Goal: Task Accomplishment & Management: Complete application form

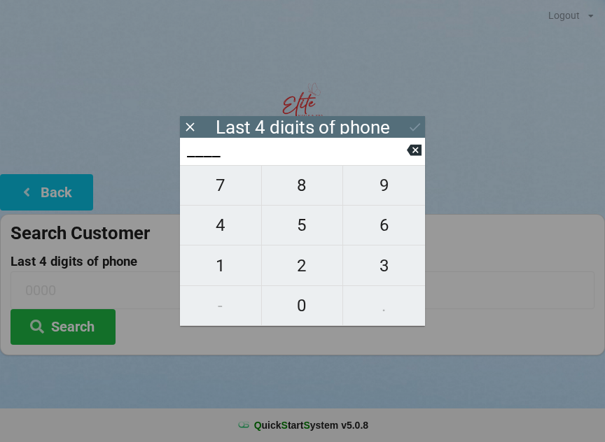
click at [299, 197] on span "8" at bounding box center [302, 185] width 81 height 29
type input "8___"
click at [385, 233] on span "6" at bounding box center [384, 225] width 82 height 29
type input "86__"
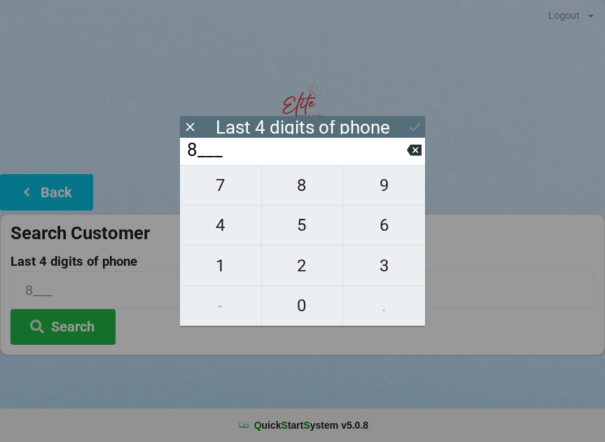
type input "86__"
click at [381, 271] on span "3" at bounding box center [384, 265] width 82 height 29
type input "863_"
click at [382, 238] on span "6" at bounding box center [384, 225] width 82 height 29
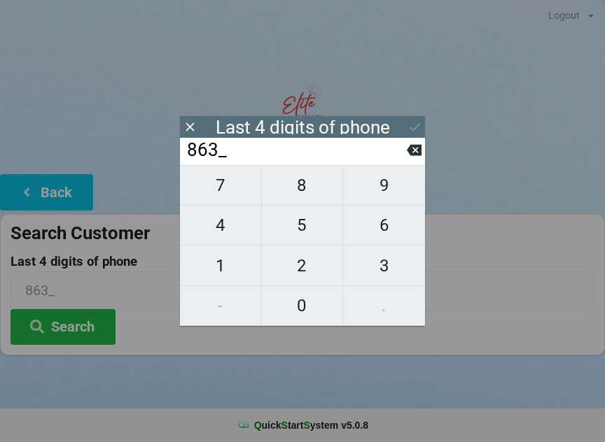
type input "8636"
click at [384, 236] on div "7 8 9 4 5 6 1 2 3 - 0 ." at bounding box center [302, 245] width 245 height 161
click at [299, 278] on div "7 8 9 4 5 6 1 2 3 - 0 ." at bounding box center [302, 245] width 245 height 161
click at [410, 155] on icon at bounding box center [414, 150] width 15 height 11
click at [400, 158] on input "863_" at bounding box center [295, 150] width 221 height 22
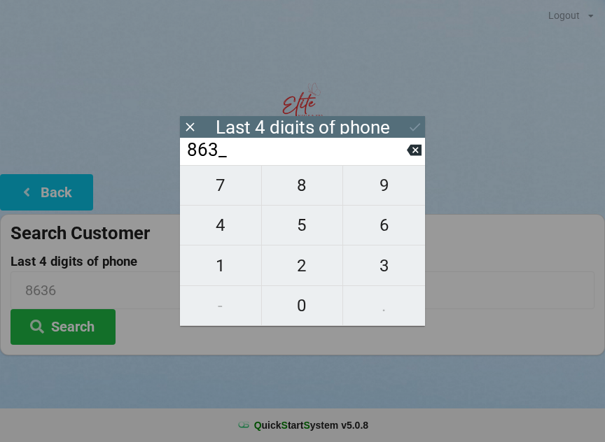
click at [412, 157] on icon at bounding box center [414, 150] width 15 height 15
click at [414, 160] on button at bounding box center [414, 150] width 15 height 19
click at [413, 156] on icon at bounding box center [414, 150] width 15 height 11
type input "____"
click at [382, 189] on span "9" at bounding box center [384, 185] width 82 height 29
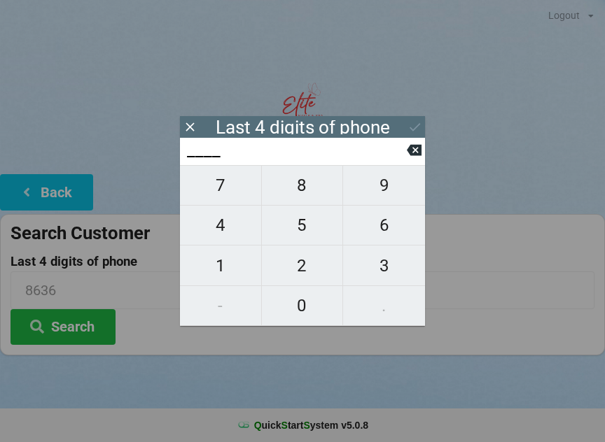
type input "9___"
click at [217, 270] on span "1" at bounding box center [220, 265] width 81 height 29
type input "91__"
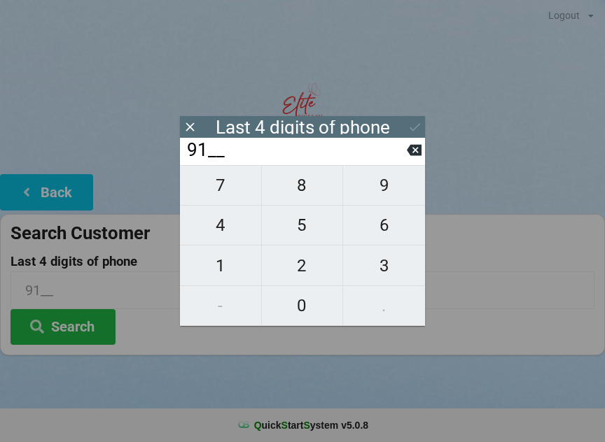
click at [299, 312] on span "0" at bounding box center [302, 305] width 81 height 29
type input "910_"
click at [304, 192] on span "8" at bounding box center [302, 185] width 81 height 29
type input "9108"
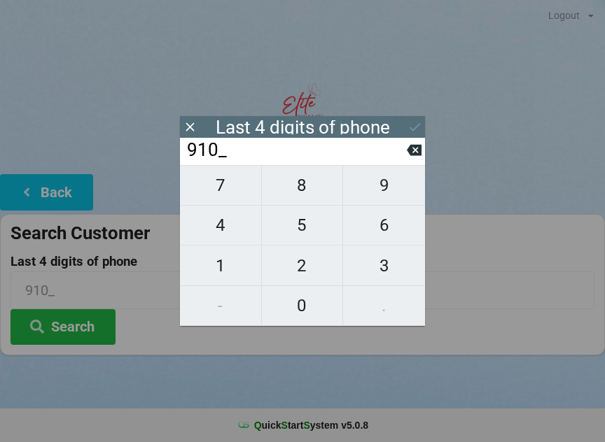
type input "9108"
click at [69, 323] on button "Search" at bounding box center [62, 327] width 105 height 36
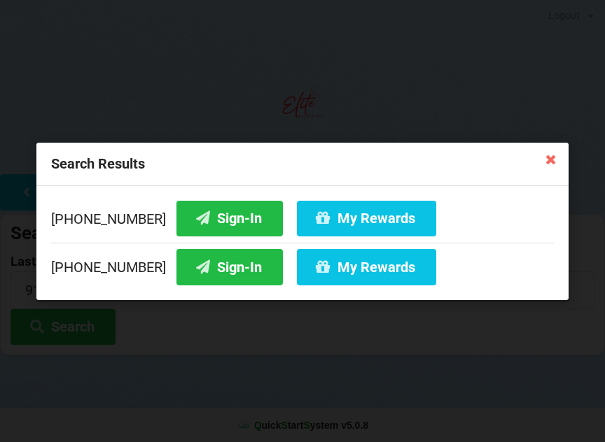
click at [220, 274] on button "Sign-In" at bounding box center [229, 267] width 106 height 36
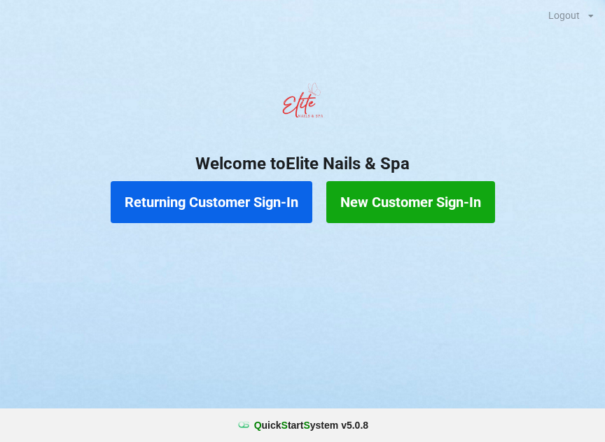
click at [423, 220] on button "New Customer Sign-In" at bounding box center [410, 202] width 169 height 42
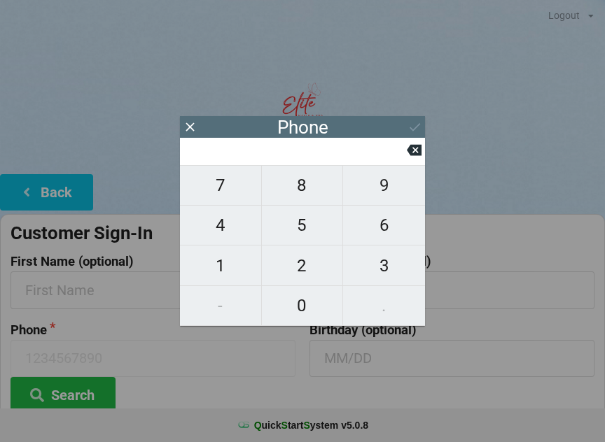
click at [316, 195] on span "8" at bounding box center [302, 185] width 81 height 29
type input "8"
click at [375, 230] on span "6" at bounding box center [384, 225] width 82 height 29
type input "86"
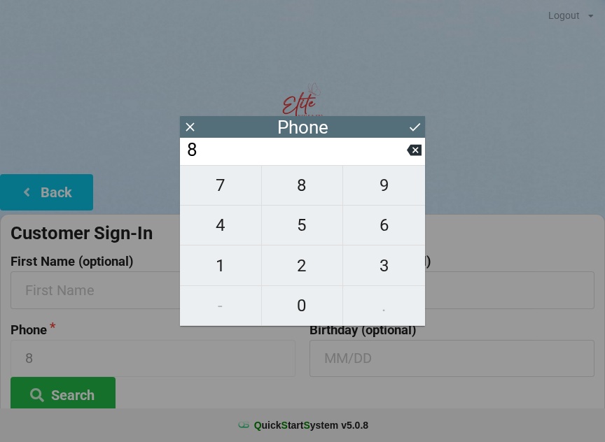
type input "86"
click at [378, 262] on span "3" at bounding box center [384, 265] width 82 height 29
type input "863"
click at [236, 198] on span "7" at bounding box center [220, 185] width 81 height 29
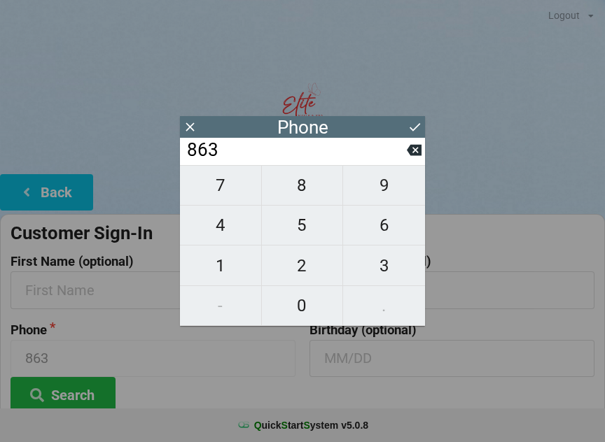
type input "8637"
click at [392, 192] on span "9" at bounding box center [384, 185] width 82 height 29
type input "86379"
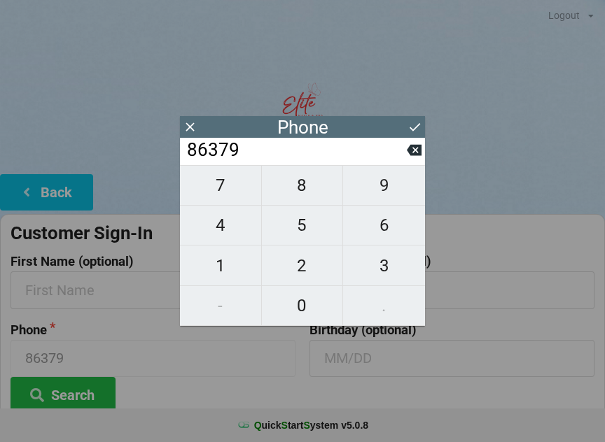
click at [393, 190] on span "9" at bounding box center [384, 185] width 82 height 29
type input "863799"
click at [413, 152] on icon at bounding box center [414, 150] width 15 height 11
click at [413, 156] on icon at bounding box center [414, 150] width 15 height 11
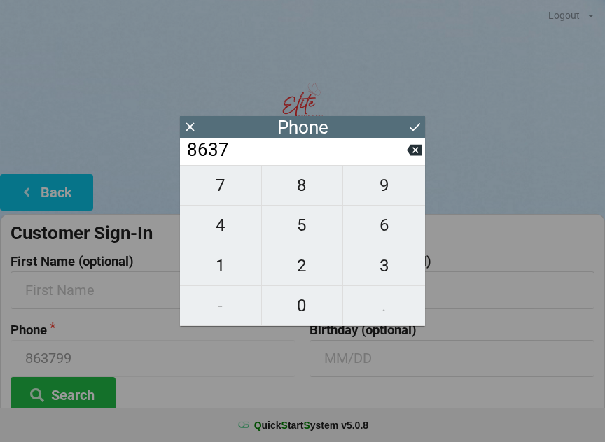
click at [413, 152] on icon at bounding box center [414, 150] width 15 height 11
click at [414, 153] on icon at bounding box center [414, 150] width 15 height 11
click at [414, 154] on icon at bounding box center [414, 150] width 15 height 15
type input "8"
click at [414, 156] on icon at bounding box center [414, 150] width 15 height 15
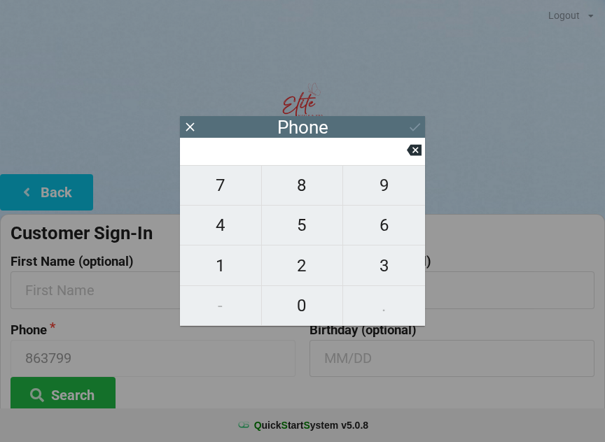
click at [412, 156] on icon at bounding box center [414, 150] width 15 height 11
click at [190, 118] on button at bounding box center [190, 127] width 15 height 19
click at [409, 160] on button at bounding box center [414, 150] width 15 height 19
click at [56, 188] on button "Back" at bounding box center [46, 192] width 93 height 36
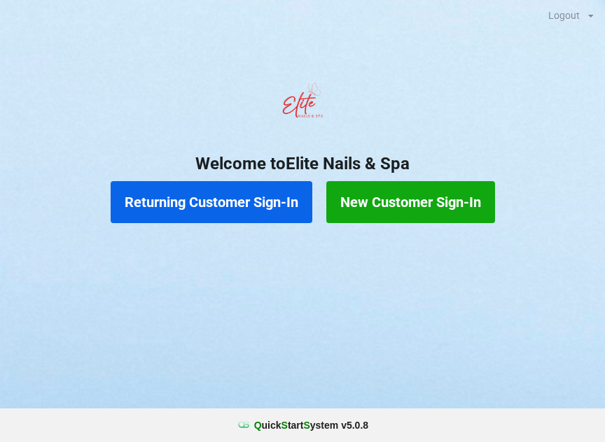
click at [243, 213] on button "Returning Customer Sign-In" at bounding box center [212, 202] width 202 height 42
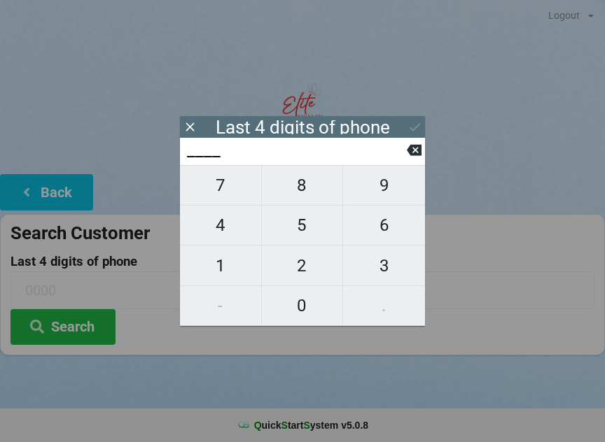
click at [313, 246] on button "5" at bounding box center [303, 226] width 82 height 40
type input "5___"
click at [421, 149] on icon at bounding box center [414, 150] width 15 height 15
click at [244, 193] on span "7" at bounding box center [220, 185] width 81 height 29
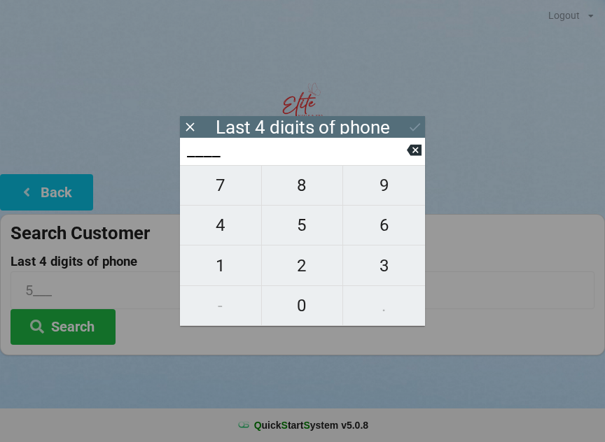
type input "7___"
click at [233, 223] on span "4" at bounding box center [220, 225] width 81 height 29
type input "74__"
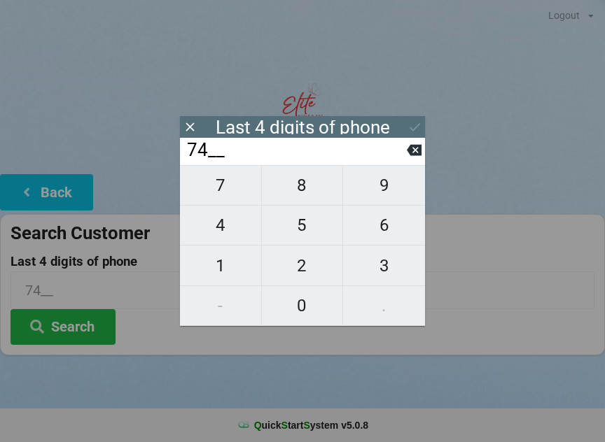
click at [307, 258] on span "2" at bounding box center [302, 265] width 81 height 29
type input "742_"
click at [311, 255] on span "2" at bounding box center [302, 265] width 81 height 29
type input "7422"
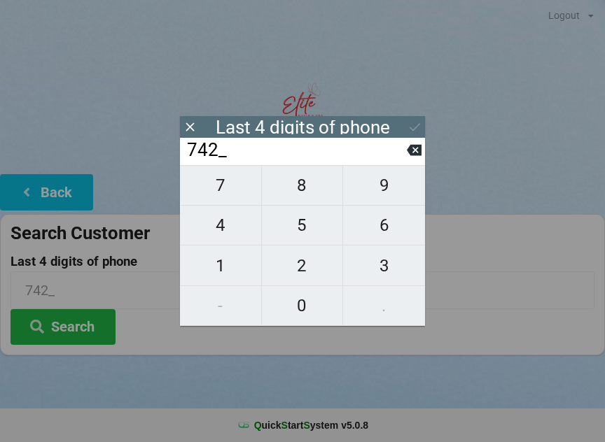
type input "7422"
click at [414, 129] on icon at bounding box center [414, 127] width 10 height 8
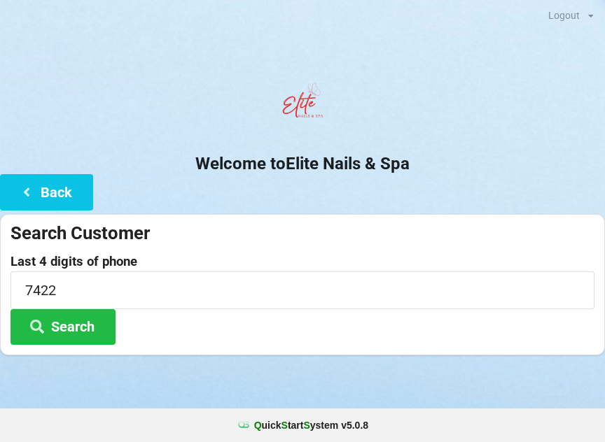
click at [94, 337] on button "Search" at bounding box center [62, 327] width 105 height 36
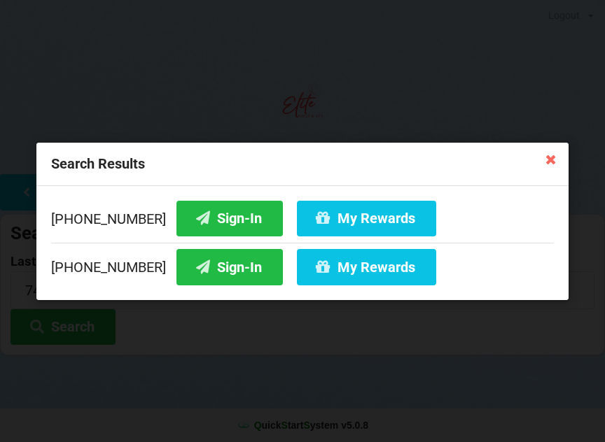
click at [220, 214] on button "Sign-In" at bounding box center [229, 218] width 106 height 36
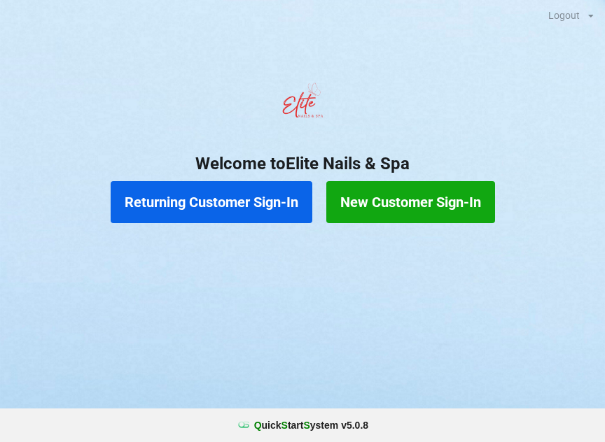
click at [410, 200] on button "New Customer Sign-In" at bounding box center [410, 202] width 169 height 42
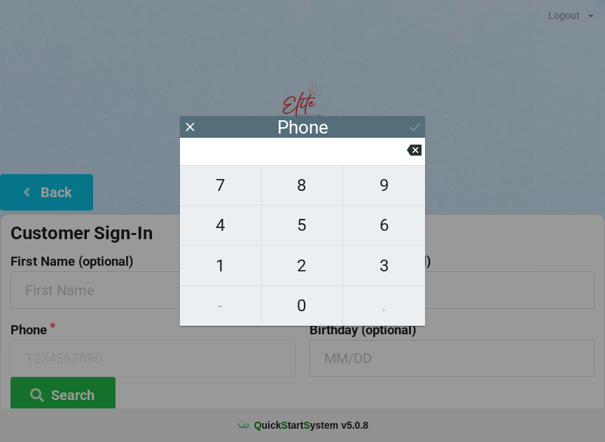
click at [196, 122] on icon at bounding box center [190, 127] width 15 height 15
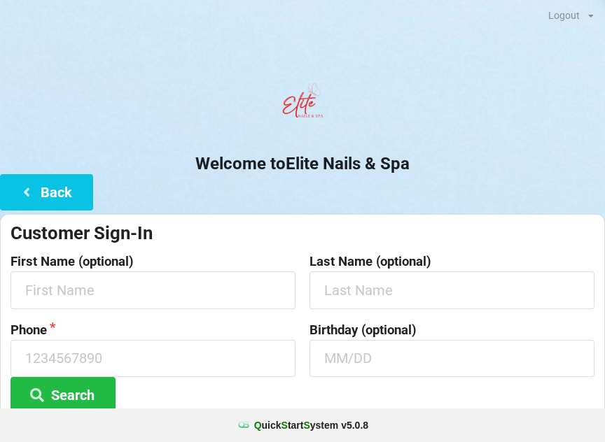
click at [60, 183] on button "Back" at bounding box center [46, 192] width 93 height 36
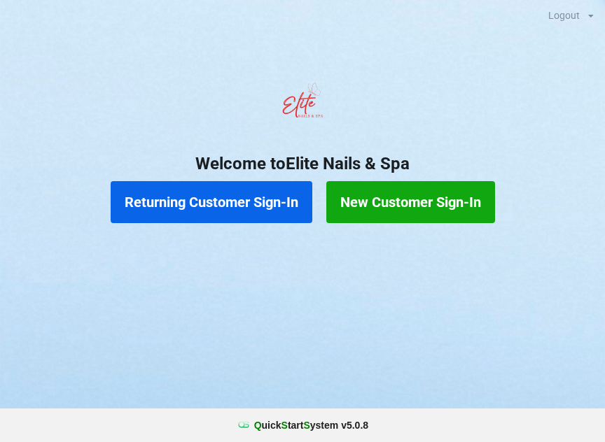
click at [219, 193] on button "Returning Customer Sign-In" at bounding box center [212, 202] width 202 height 42
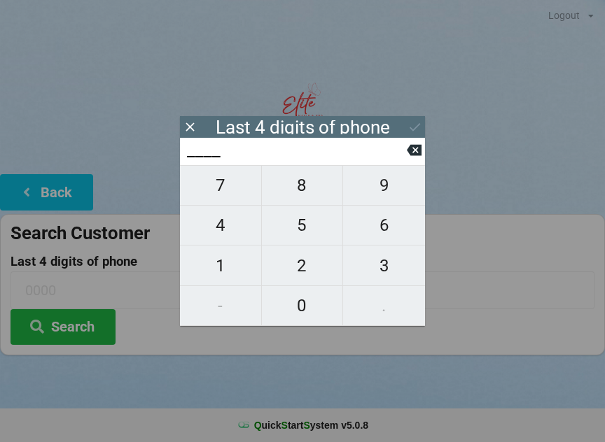
click at [205, 232] on span "4" at bounding box center [220, 225] width 81 height 29
type input "4___"
click at [303, 316] on span "0" at bounding box center [302, 305] width 81 height 29
type input "40__"
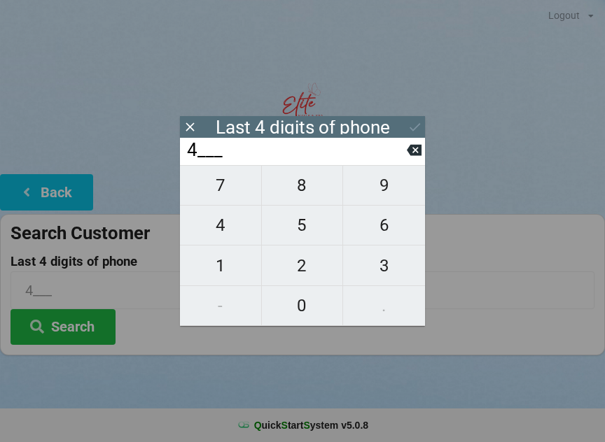
type input "40__"
click at [219, 197] on span "7" at bounding box center [220, 185] width 81 height 29
type input "407_"
click at [297, 225] on span "5" at bounding box center [302, 225] width 81 height 29
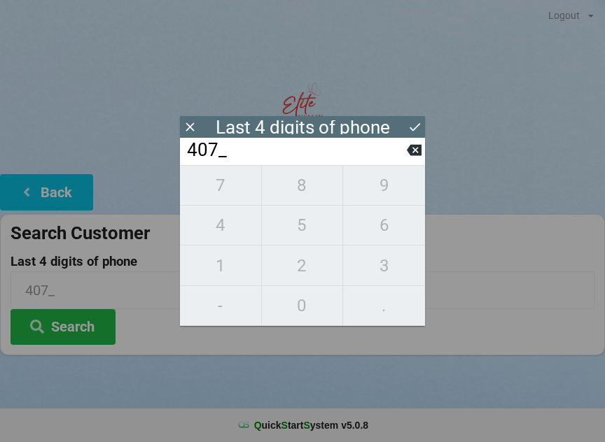
type input "4075"
click at [295, 221] on div "7 8 9 4 5 6 1 2 3 - 0 ." at bounding box center [302, 245] width 245 height 161
click at [289, 189] on div "7 8 9 4 5 6 1 2 3 - 0 ." at bounding box center [302, 245] width 245 height 161
click at [406, 149] on input "4075" at bounding box center [295, 150] width 221 height 22
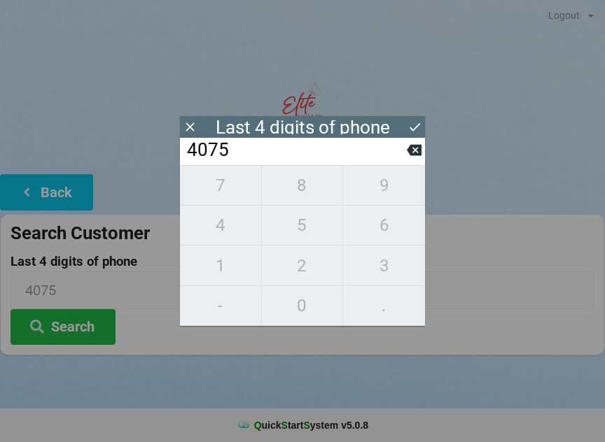
click at [400, 148] on input "4075" at bounding box center [295, 150] width 221 height 22
click at [414, 153] on icon at bounding box center [414, 150] width 15 height 15
click at [421, 155] on icon at bounding box center [414, 150] width 15 height 11
click at [418, 152] on icon at bounding box center [414, 150] width 15 height 11
click at [403, 150] on input "4___" at bounding box center [295, 150] width 221 height 22
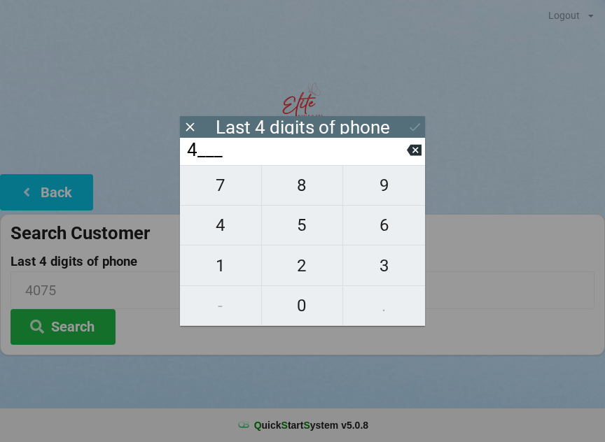
click at [415, 147] on icon at bounding box center [414, 150] width 15 height 15
click at [300, 188] on span "8" at bounding box center [302, 185] width 81 height 29
type input "8___"
click at [300, 306] on span "0" at bounding box center [302, 305] width 81 height 29
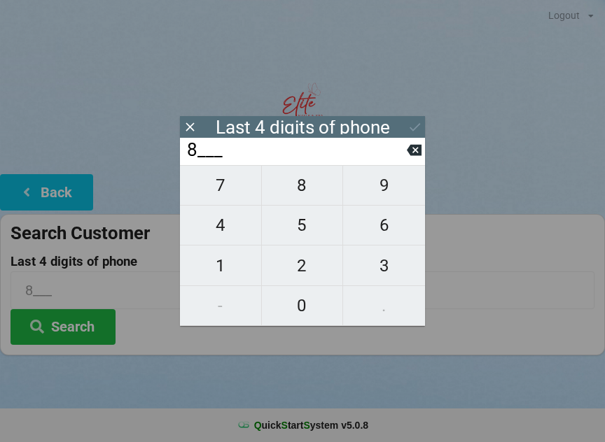
type input "80__"
click at [290, 223] on span "5" at bounding box center [302, 225] width 81 height 29
type input "805_"
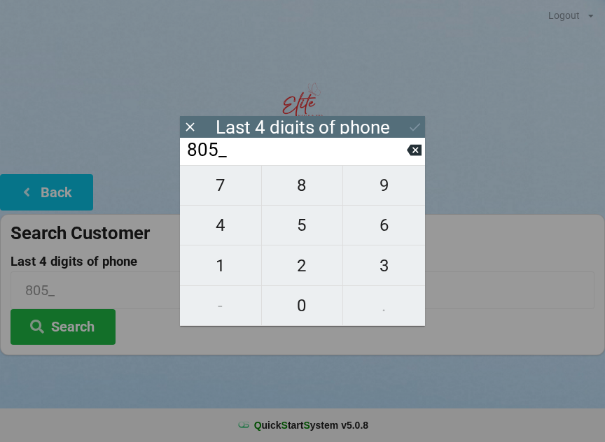
click at [292, 222] on span "5" at bounding box center [302, 225] width 81 height 29
type input "8055"
click at [408, 123] on icon at bounding box center [414, 127] width 15 height 15
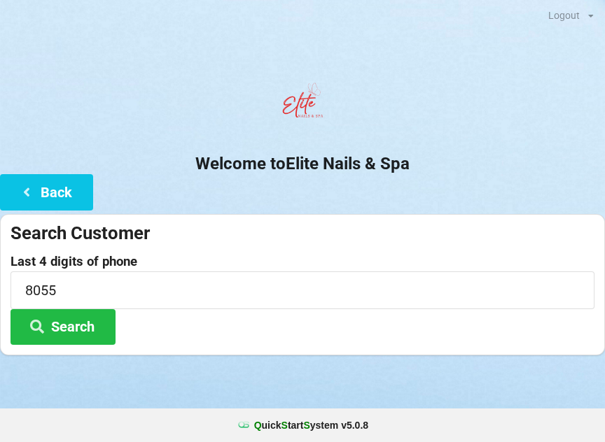
click at [87, 325] on button "Search" at bounding box center [62, 327] width 105 height 36
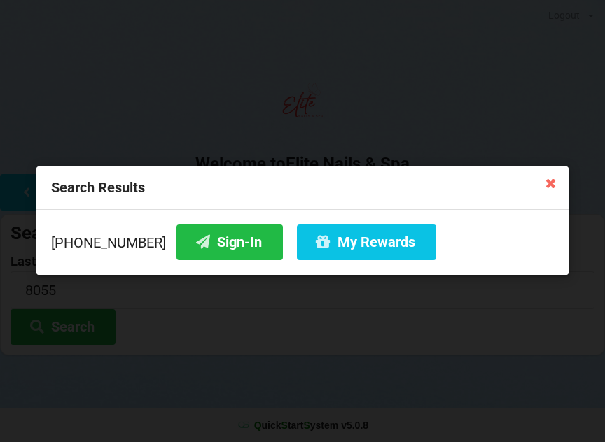
click at [190, 249] on button "Sign-In" at bounding box center [229, 243] width 106 height 36
